Goal: Contribute content: Contribute content

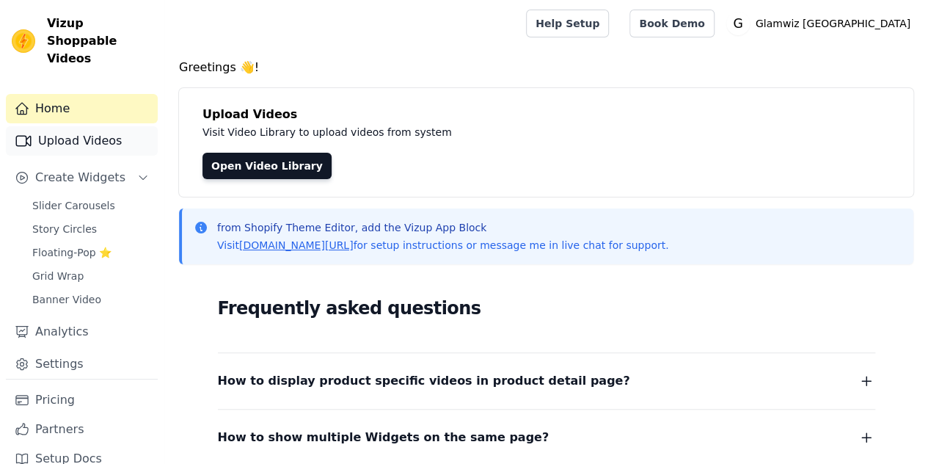
click at [65, 126] on link "Upload Videos" at bounding box center [82, 140] width 152 height 29
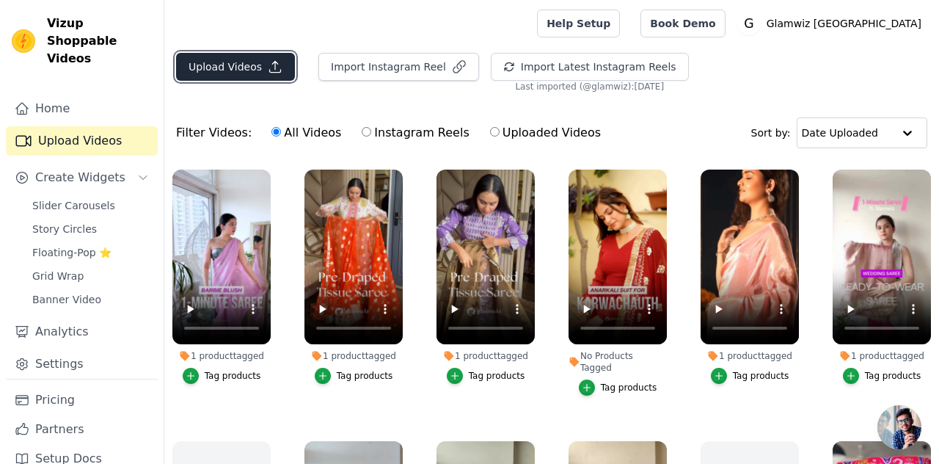
click at [229, 62] on button "Upload Videos" at bounding box center [235, 67] width 119 height 28
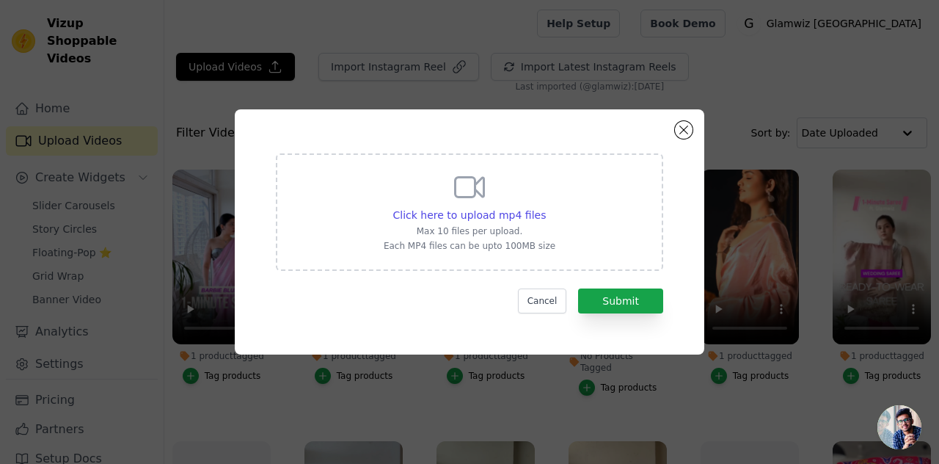
click at [398, 232] on p "Max 10 files per upload." at bounding box center [470, 231] width 172 height 12
click at [545, 208] on input "Click here to upload mp4 files Max 10 files per upload. Each MP4 files can be u…" at bounding box center [545, 207] width 1 height 1
type input "C:\fakepath\BLUE PAITHANI.mp4"
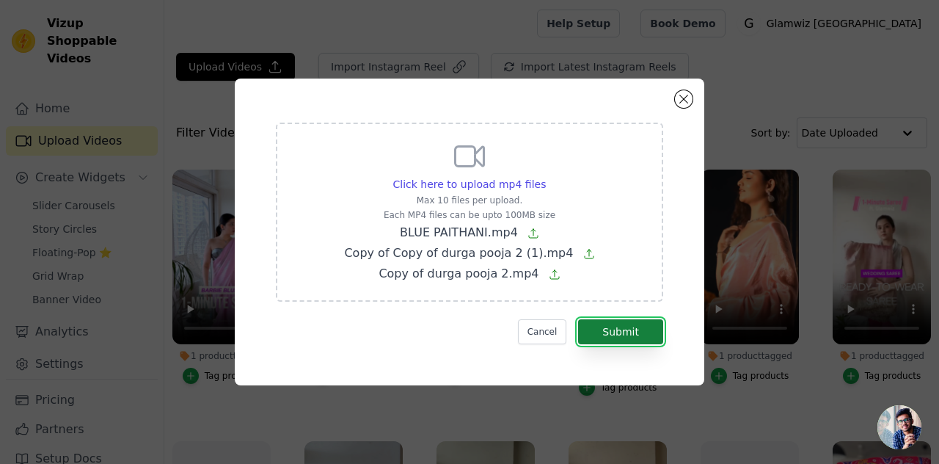
click at [618, 334] on button "Submit" at bounding box center [620, 331] width 85 height 25
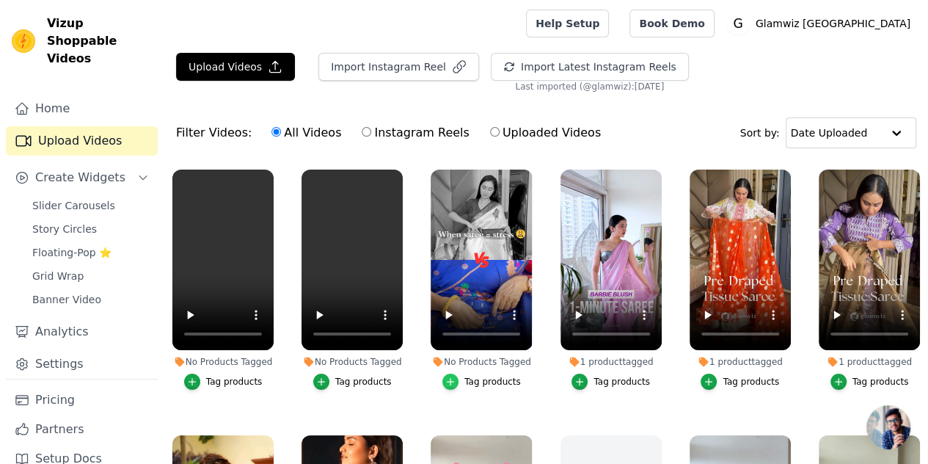
click at [452, 376] on icon "button" at bounding box center [450, 381] width 10 height 10
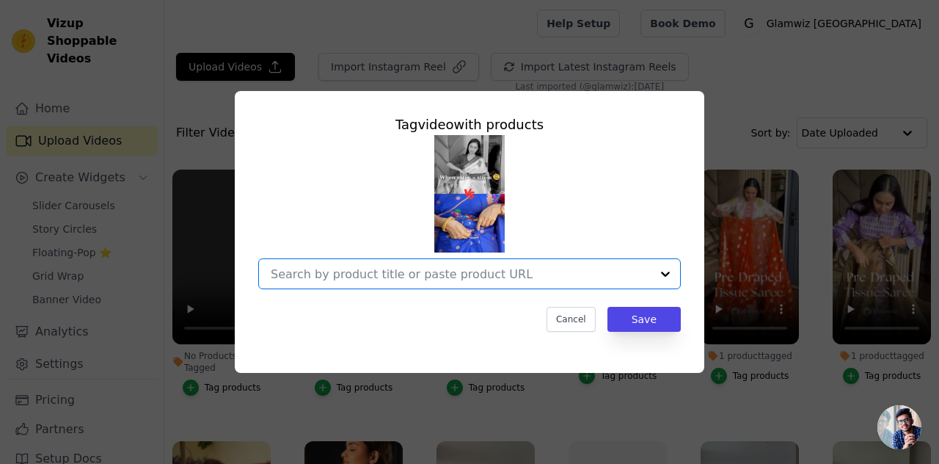
click at [420, 280] on input "No Products Tagged Tag video with products Option undefined, selected. Select i…" at bounding box center [461, 274] width 380 height 14
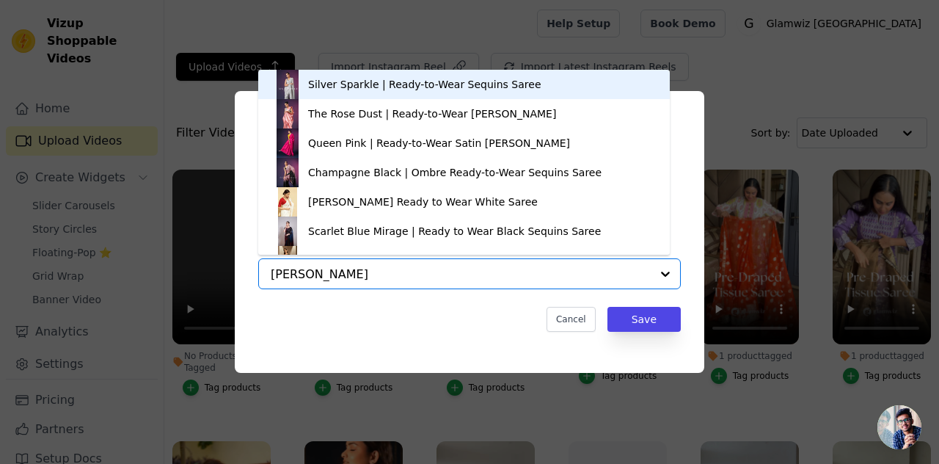
type input "saran"
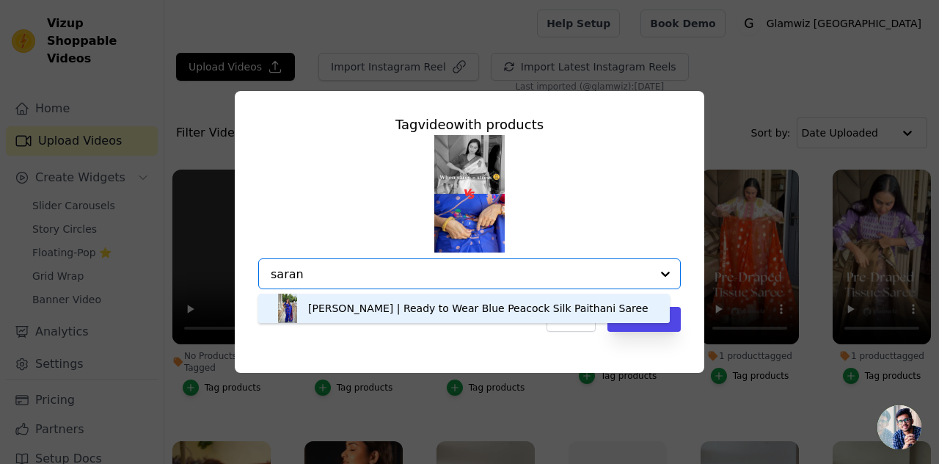
click at [358, 300] on div "[PERSON_NAME] | Ready to Wear Blue Peacock Silk Paithani Saree" at bounding box center [464, 308] width 382 height 29
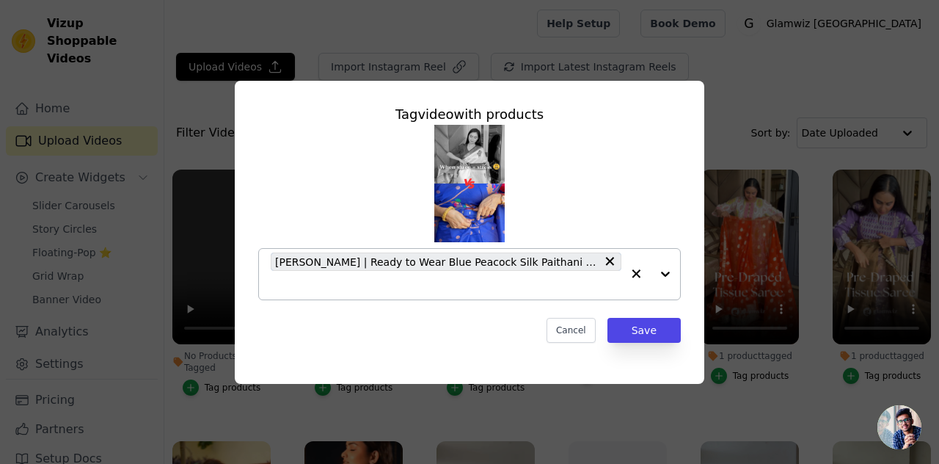
click at [586, 281] on input "No Products Tagged Tag video with products [PERSON_NAME] | Ready to Wear Blue P…" at bounding box center [446, 285] width 351 height 14
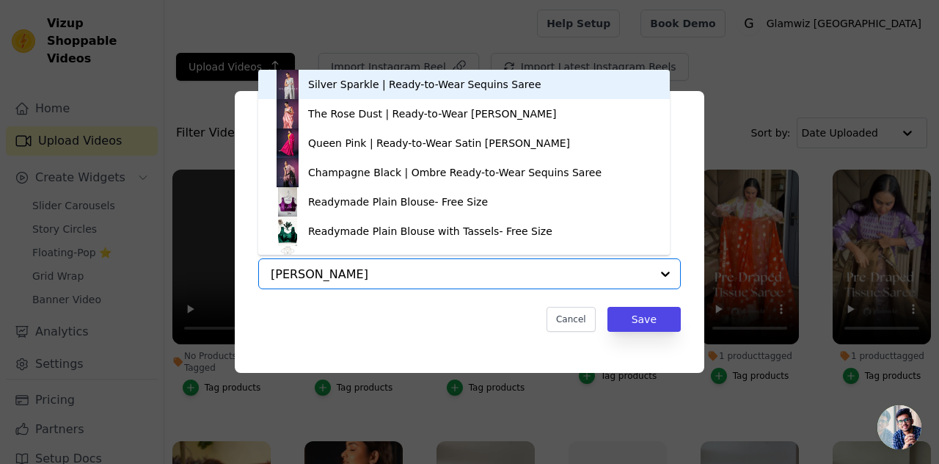
type input "saran"
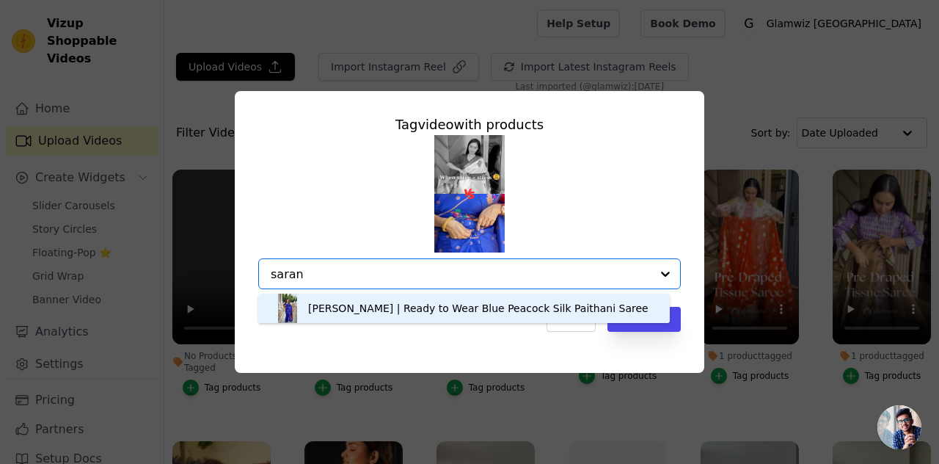
click at [464, 321] on div "[PERSON_NAME] | Ready to Wear Blue Peacock Silk Paithani Saree" at bounding box center [464, 308] width 382 height 29
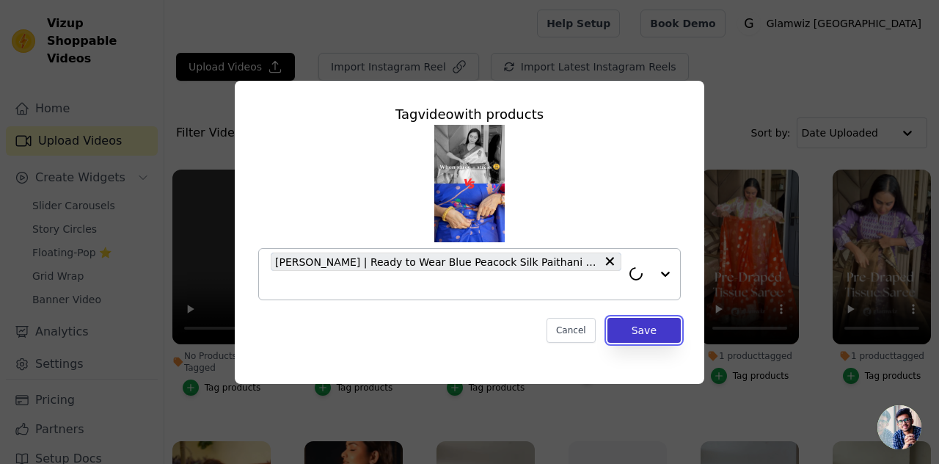
click at [655, 318] on button "Save" at bounding box center [644, 330] width 73 height 25
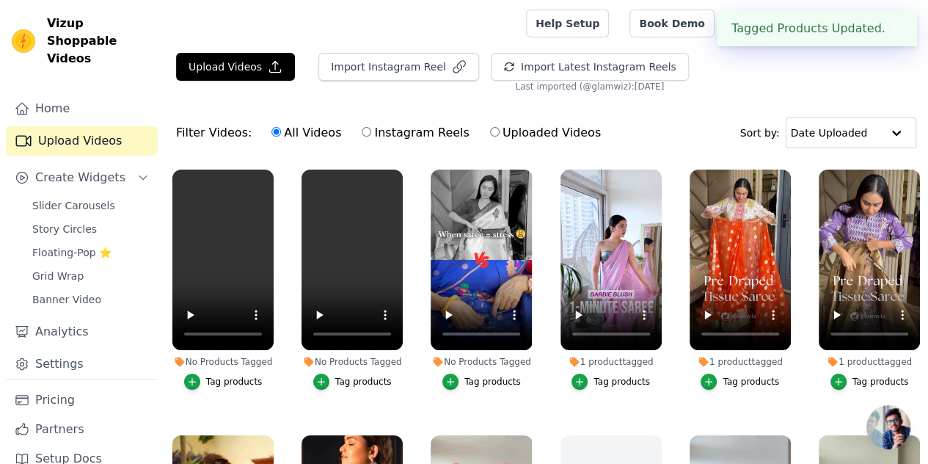
click at [332, 374] on button "Tag products" at bounding box center [352, 382] width 79 height 16
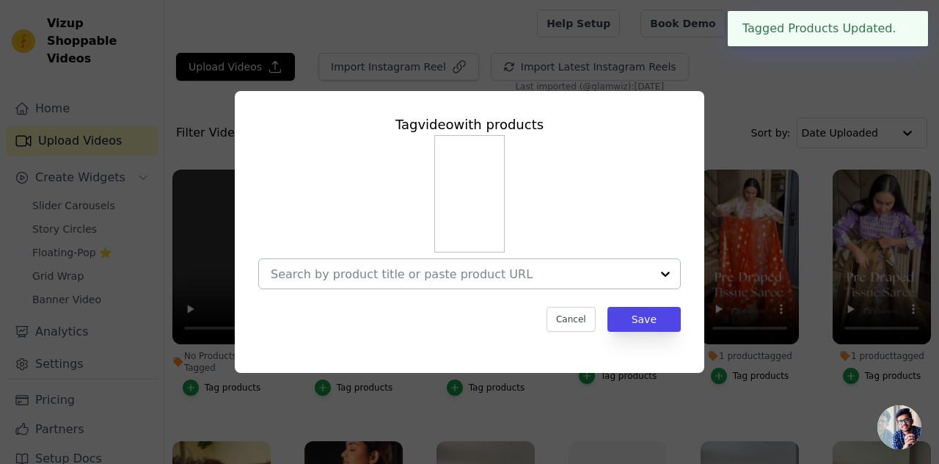
click at [340, 263] on div at bounding box center [461, 273] width 380 height 29
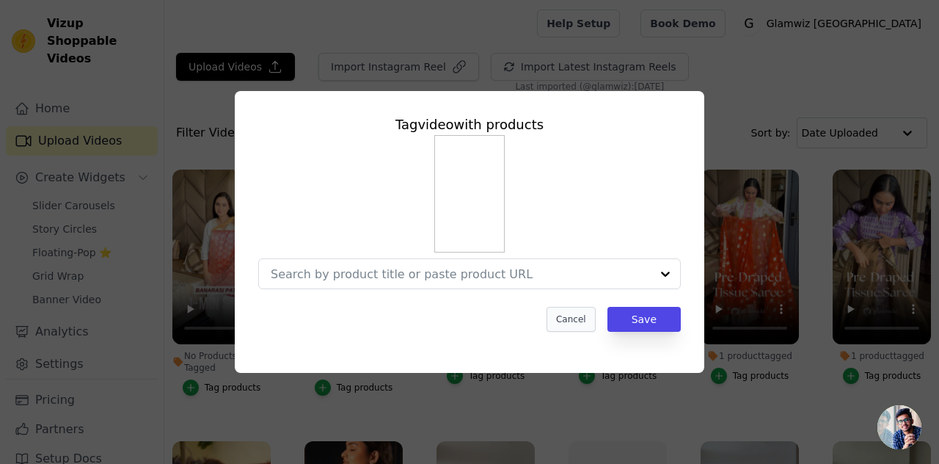
drag, startPoint x: 581, startPoint y: 335, endPoint x: 581, endPoint y: 322, distance: 13.2
click at [581, 322] on div "Tag video with products Cancel Save" at bounding box center [470, 223] width 446 height 241
click at [581, 322] on button "Cancel" at bounding box center [571, 319] width 49 height 25
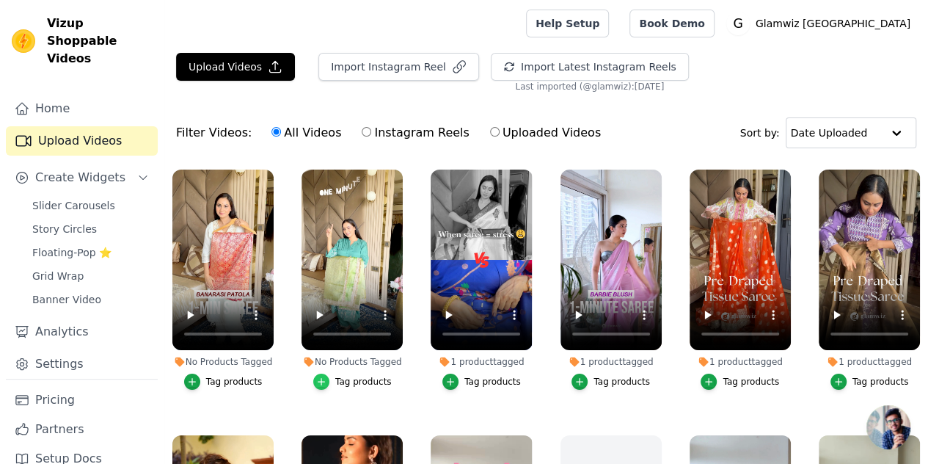
click at [324, 376] on div "button" at bounding box center [321, 382] width 16 height 16
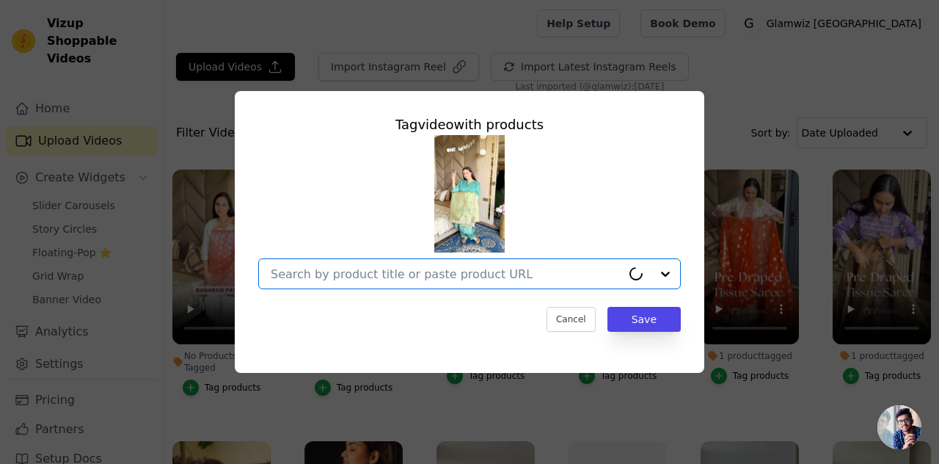
click at [376, 274] on input "No Products Tagged Tag video with products Option undefined, selected. Select i…" at bounding box center [446, 274] width 351 height 14
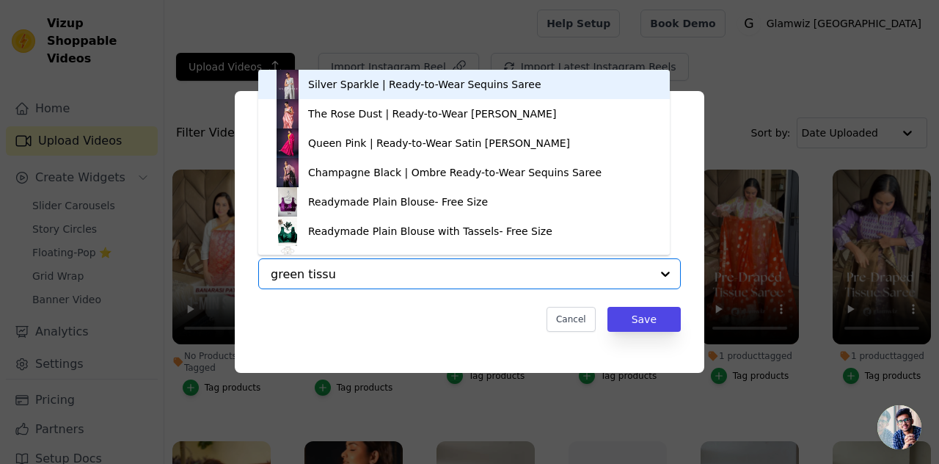
type input "green tissue"
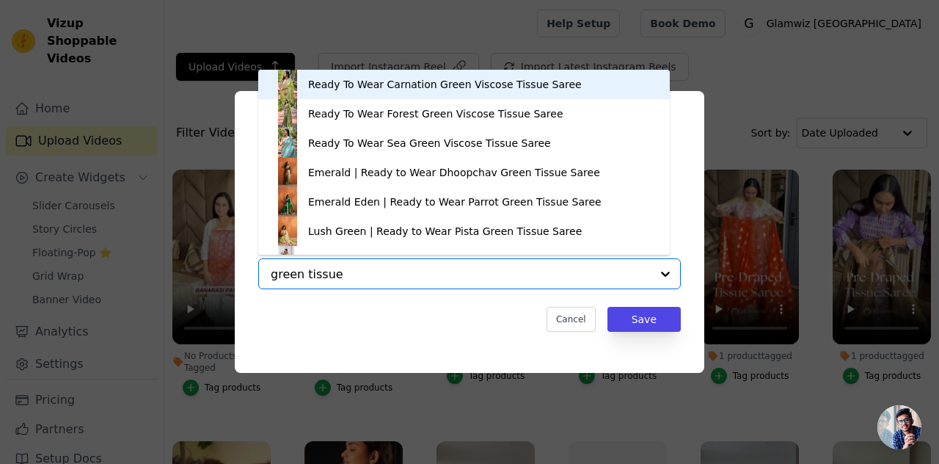
scroll to position [21, 0]
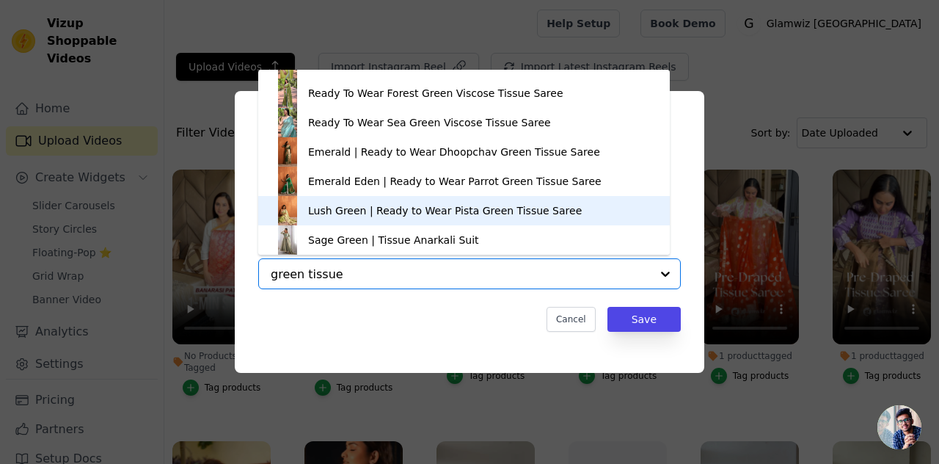
click at [321, 207] on div "Lush Green | Ready to Wear Pista Green Tissue Saree" at bounding box center [445, 210] width 274 height 15
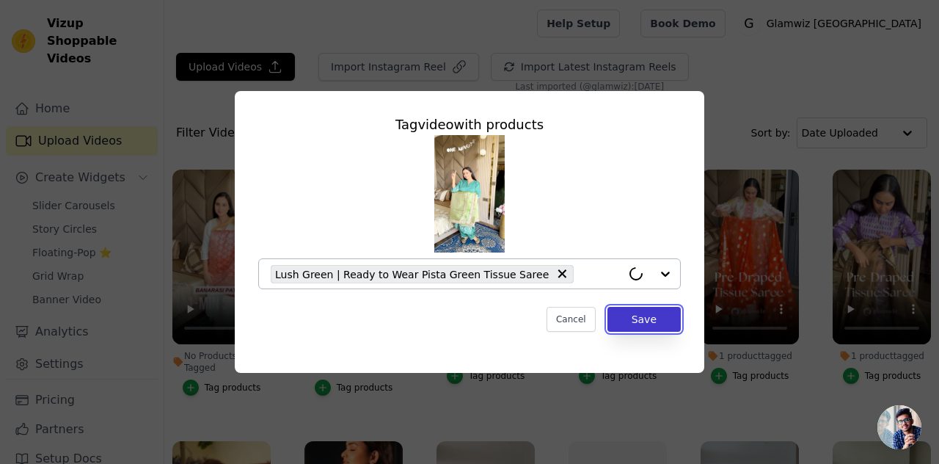
click at [640, 325] on button "Save" at bounding box center [644, 319] width 73 height 25
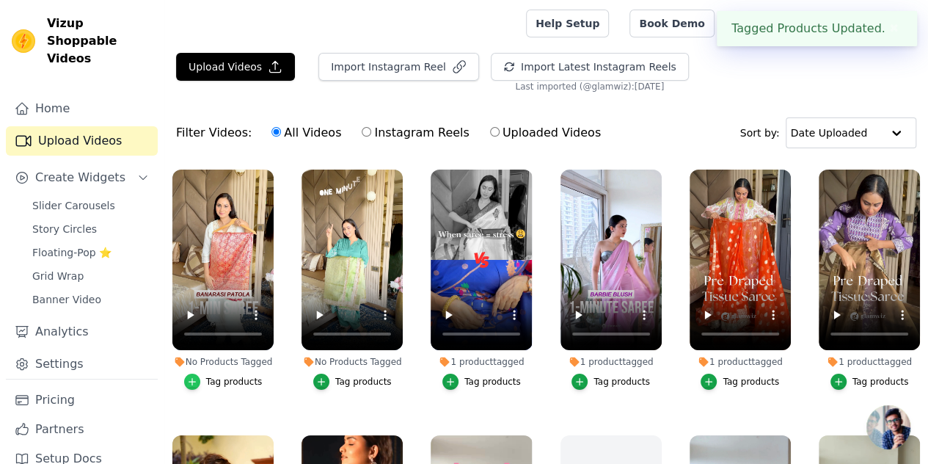
click at [191, 376] on div "button" at bounding box center [192, 382] width 16 height 16
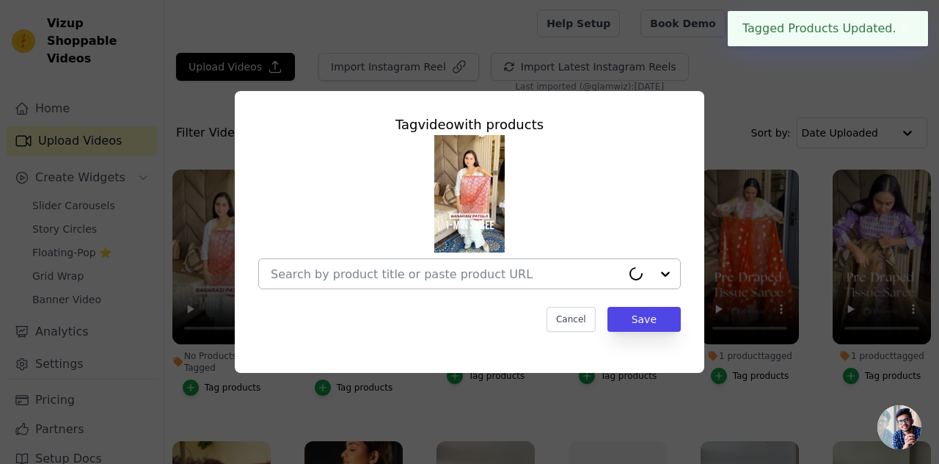
click at [373, 261] on div at bounding box center [446, 273] width 351 height 29
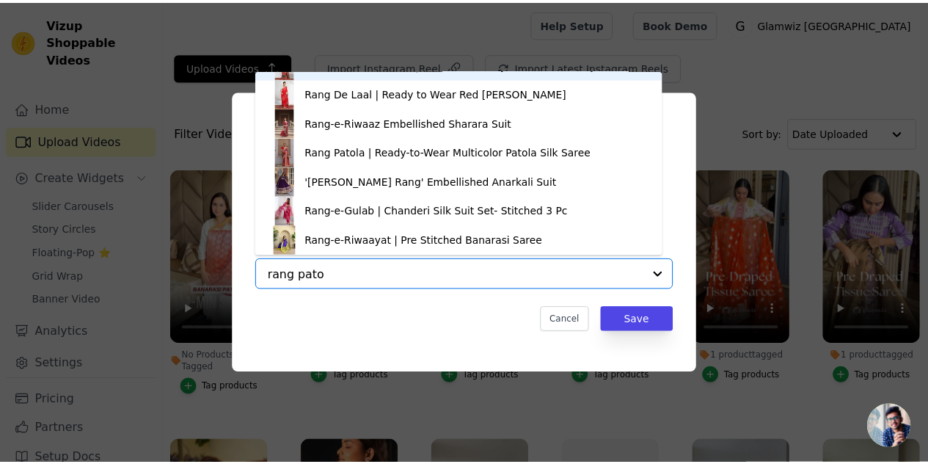
scroll to position [0, 0]
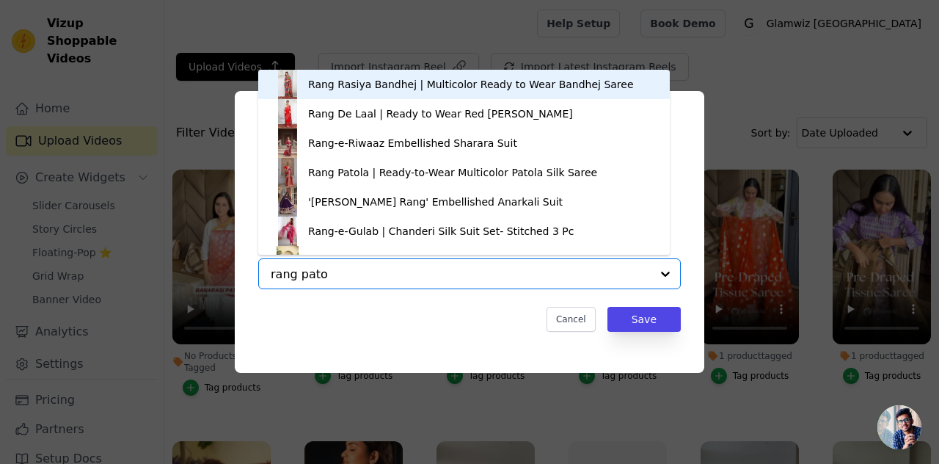
type input "rang patol"
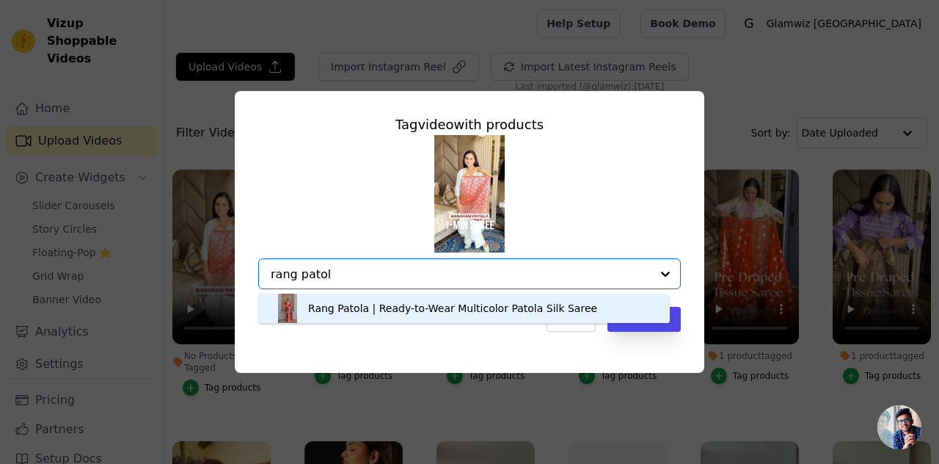
click at [338, 312] on div "Rang Patola | Ready-to-Wear Multicolor Patola Silk Saree" at bounding box center [452, 308] width 289 height 15
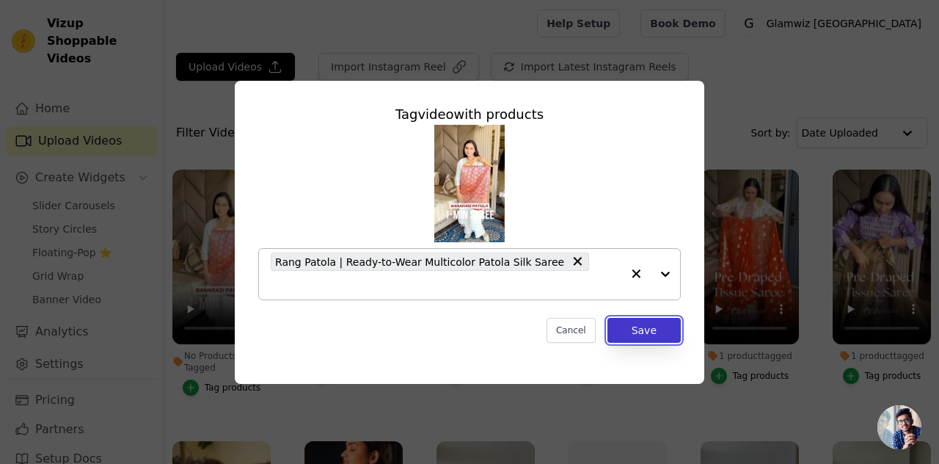
click at [643, 319] on button "Save" at bounding box center [644, 330] width 73 height 25
